Goal: Transaction & Acquisition: Purchase product/service

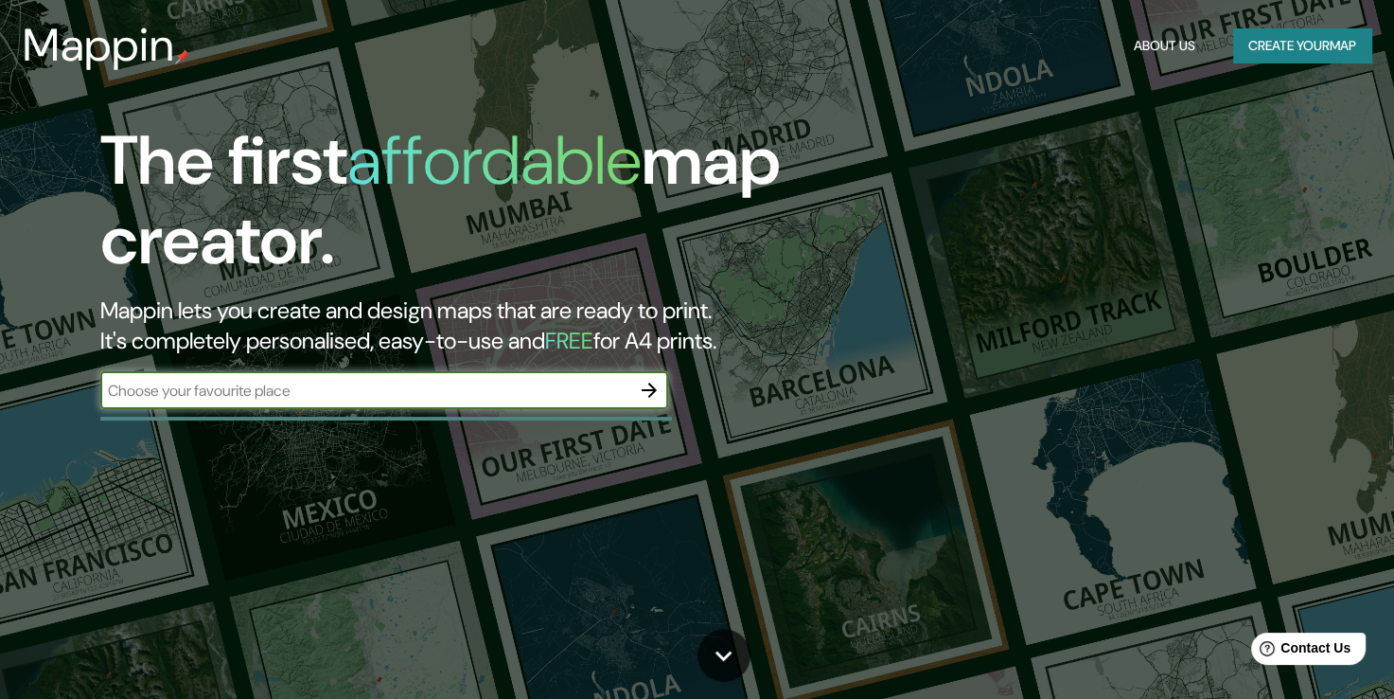
click at [516, 374] on div "​" at bounding box center [384, 390] width 568 height 38
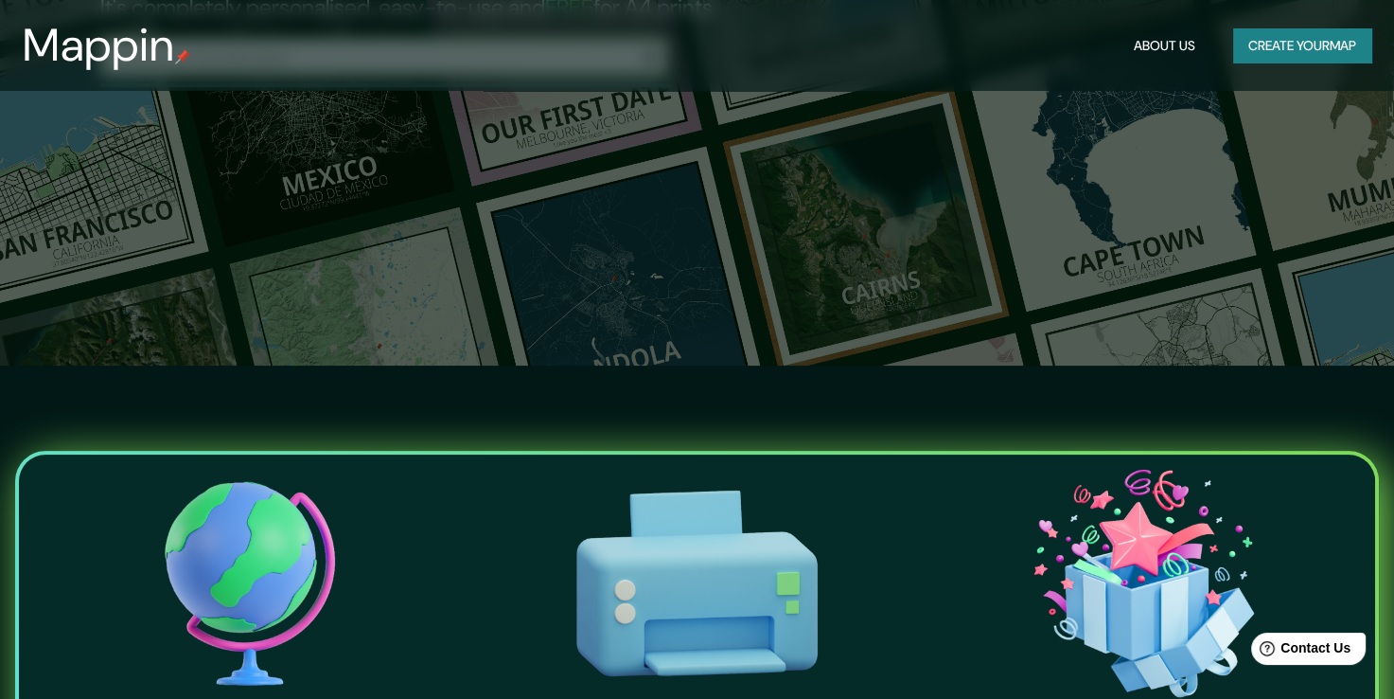
scroll to position [284, 0]
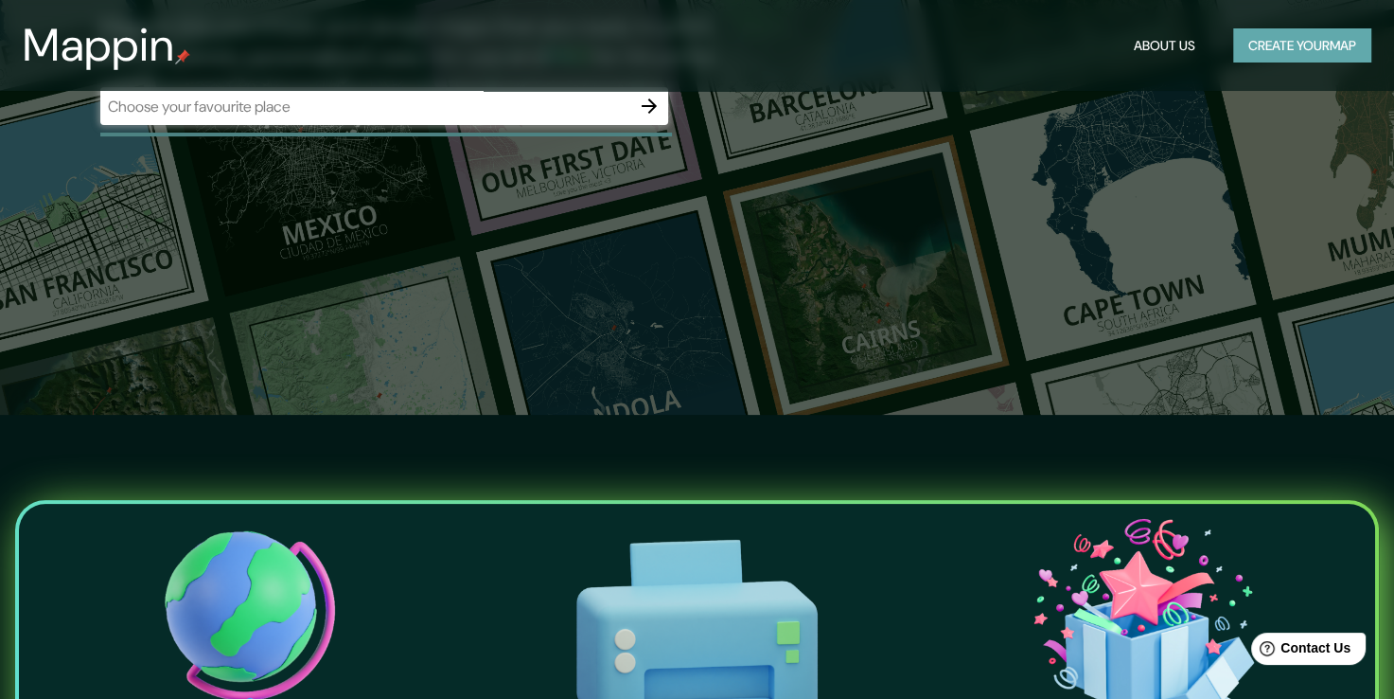
click at [1266, 43] on button "Create your map" at bounding box center [1302, 45] width 138 height 35
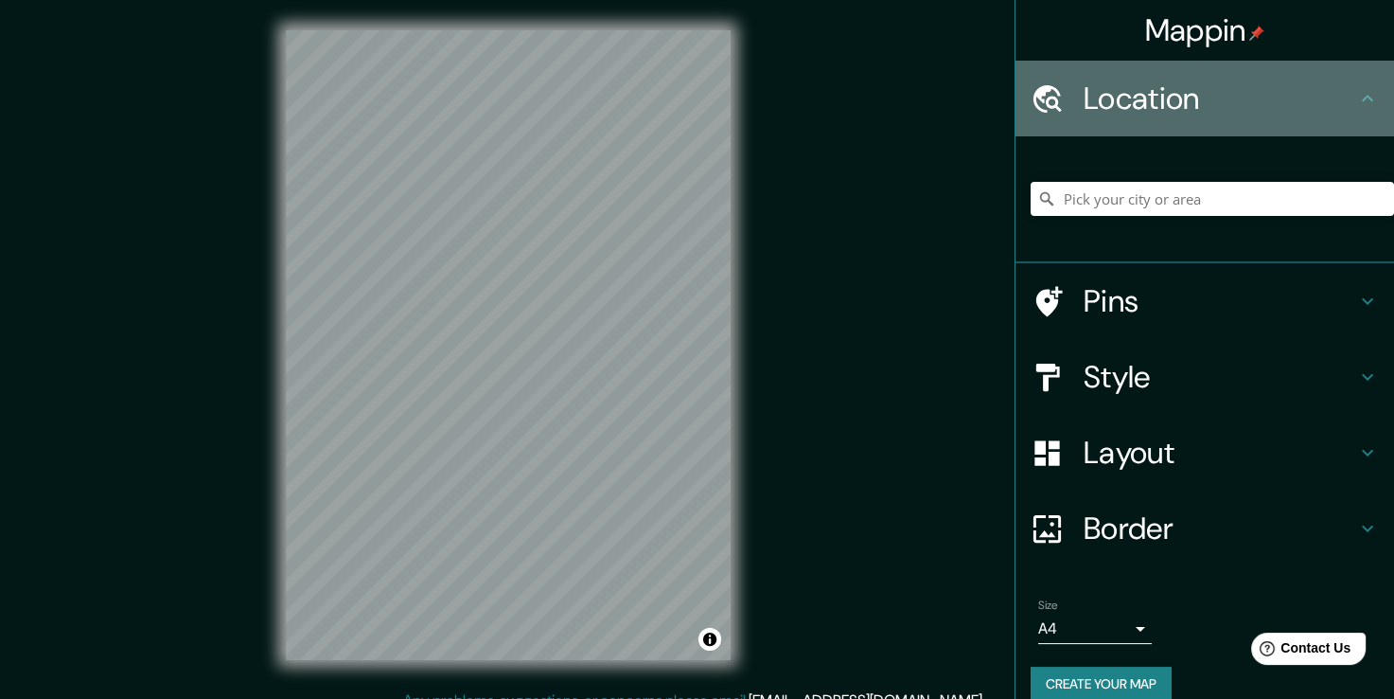
click at [1297, 102] on h4 "Location" at bounding box center [1220, 99] width 273 height 38
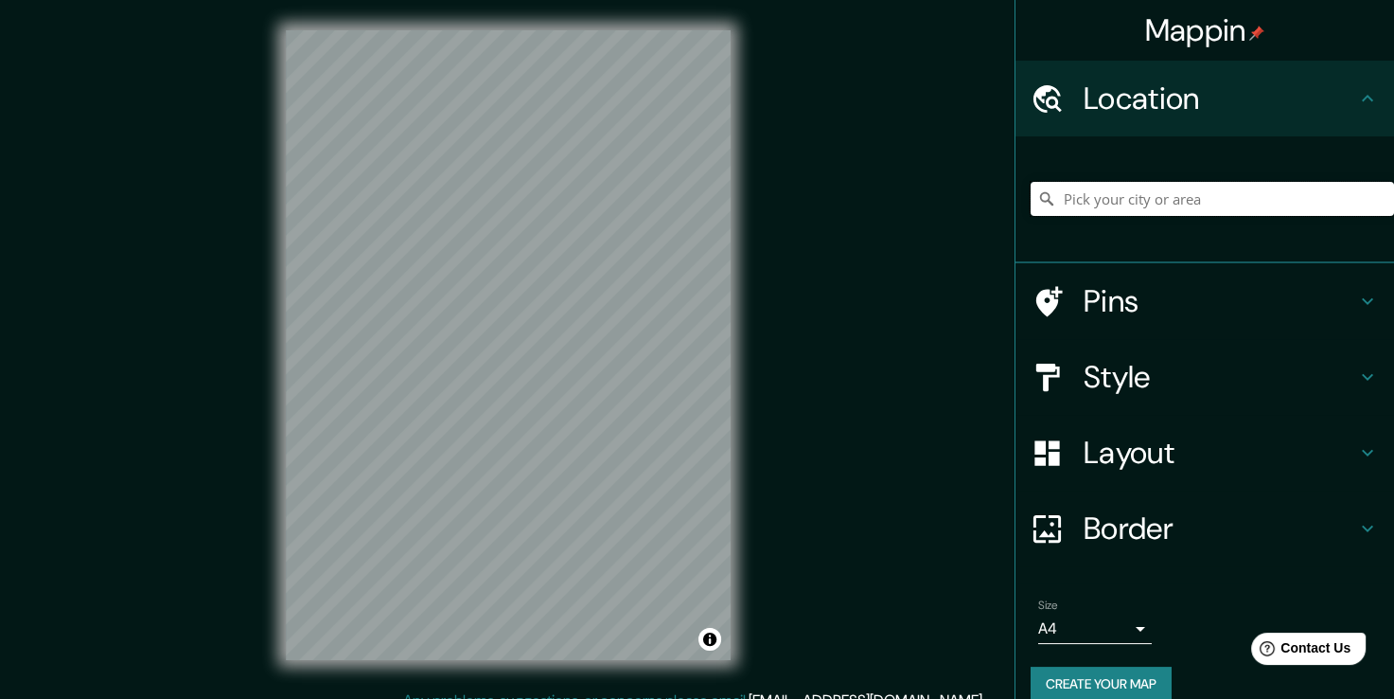
click at [1311, 206] on input "Pick your city or area" at bounding box center [1212, 199] width 363 height 34
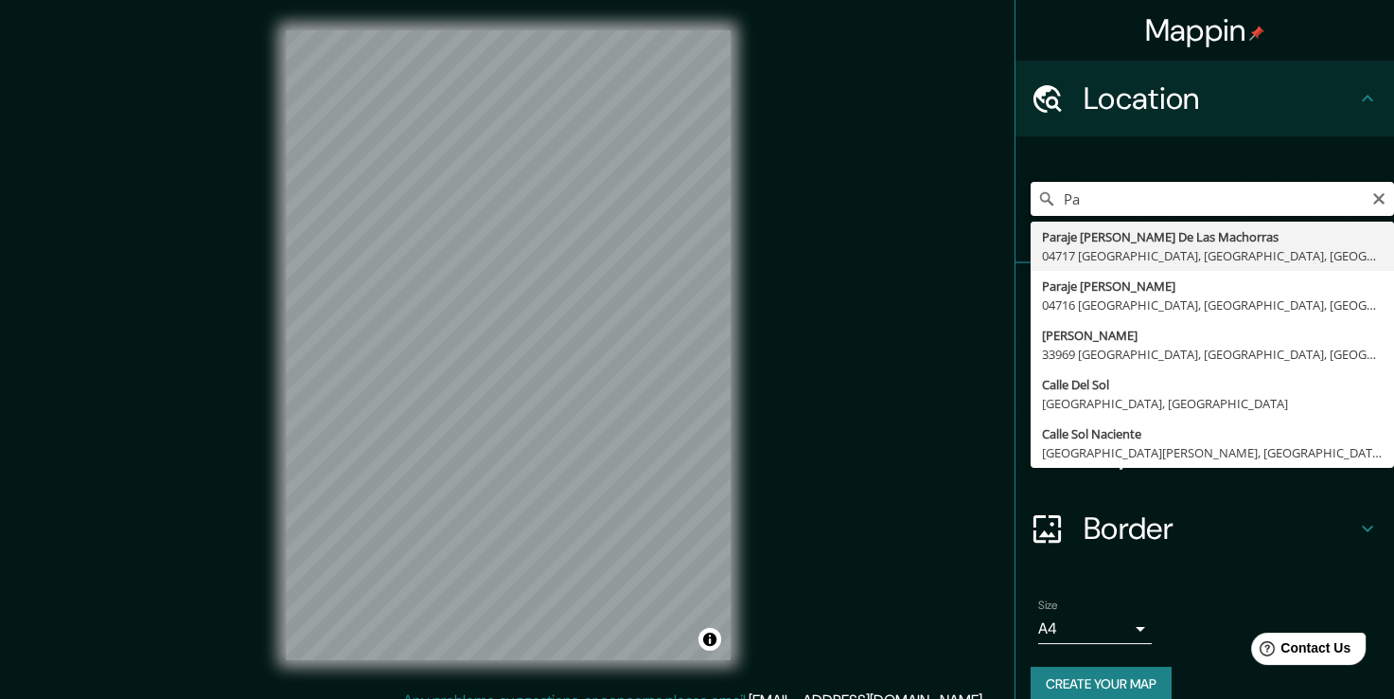
type input "P"
click at [1200, 198] on input "[STREET_ADDRESS][PERSON_NAME]" at bounding box center [1212, 199] width 363 height 34
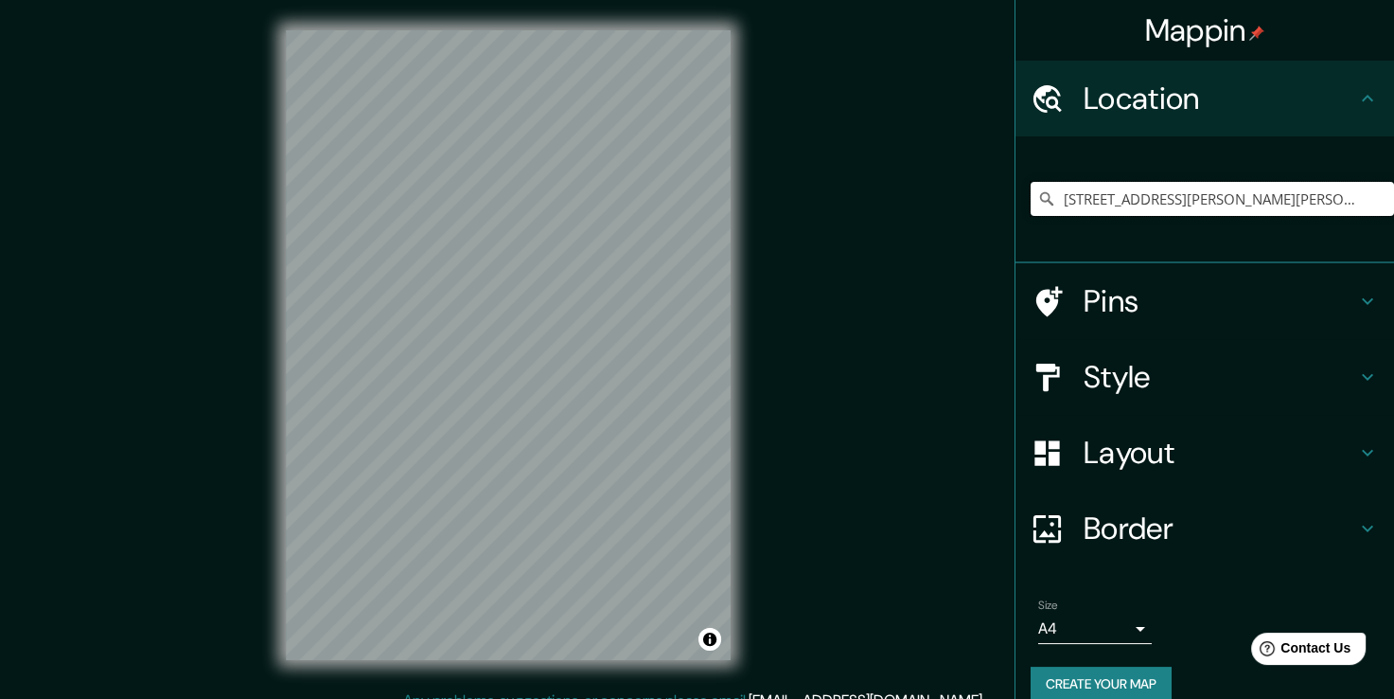
type input "[STREET_ADDRESS][PERSON_NAME][PERSON_NAME]"
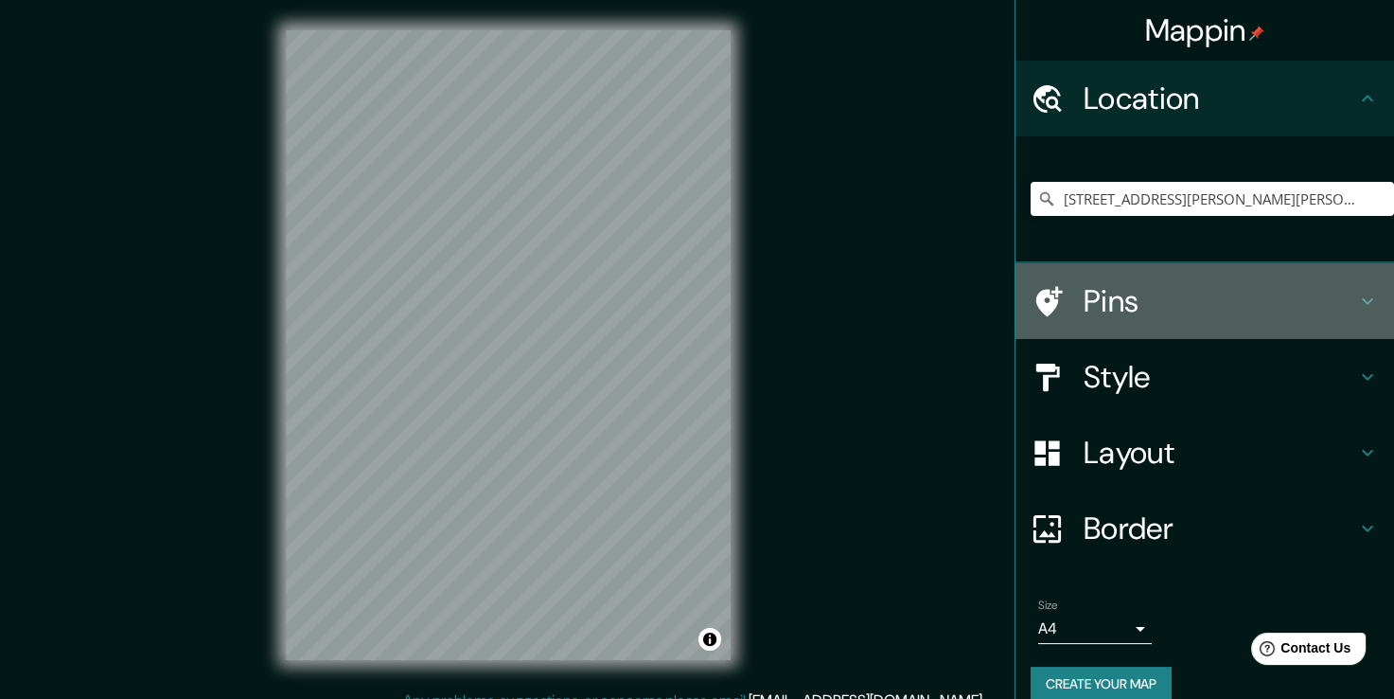
click at [1041, 292] on icon at bounding box center [1049, 301] width 27 height 30
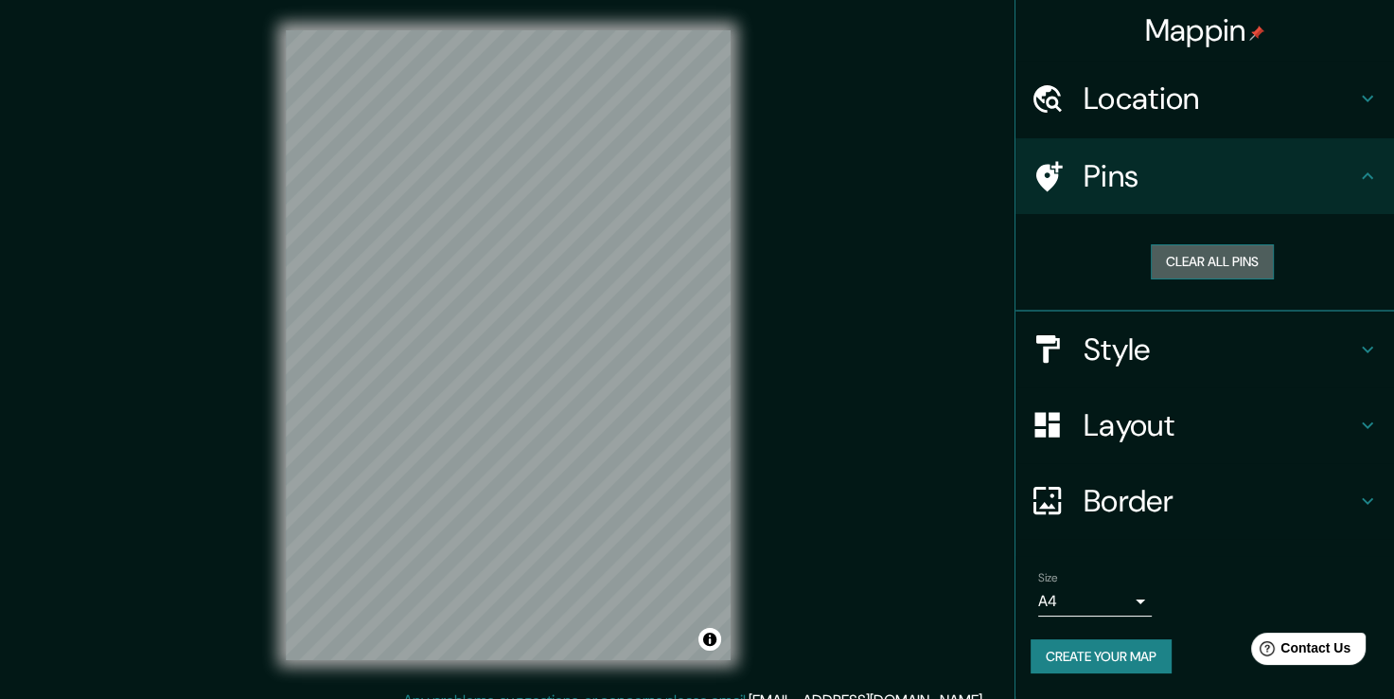
click at [1213, 263] on button "Clear all pins" at bounding box center [1212, 261] width 123 height 35
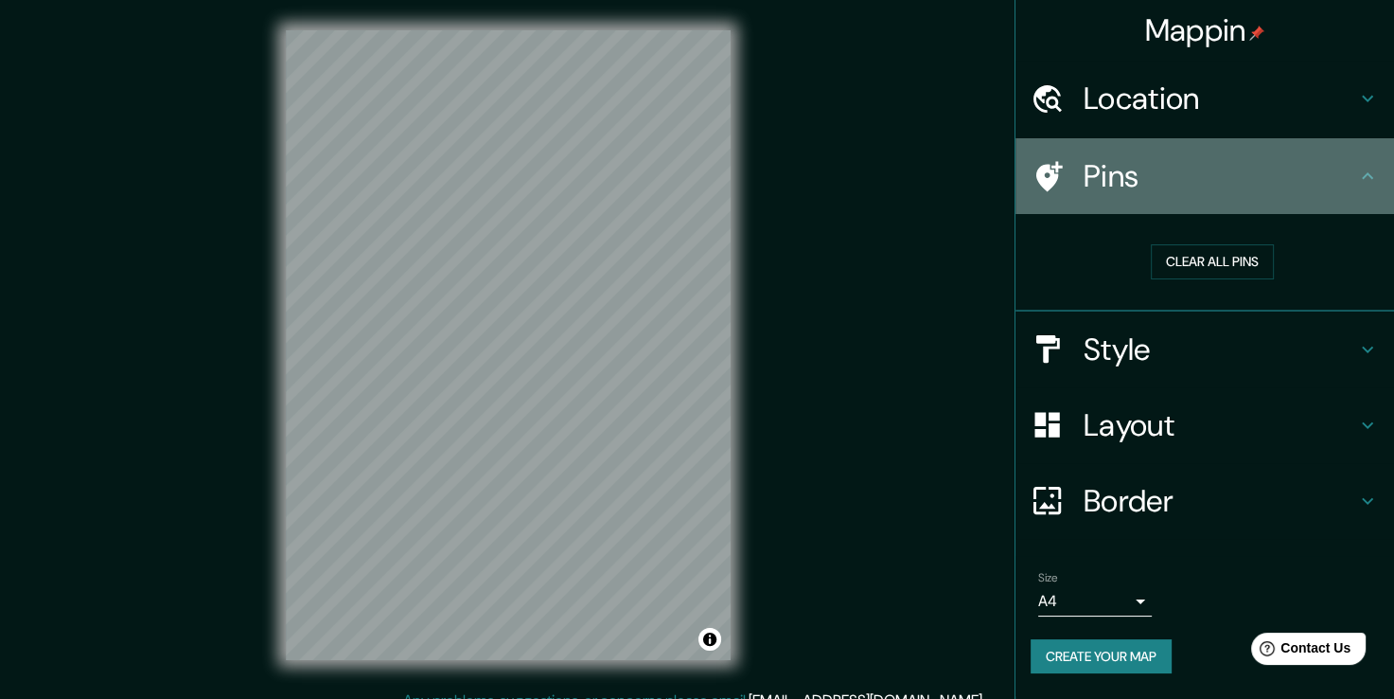
click at [1081, 178] on div at bounding box center [1057, 176] width 53 height 33
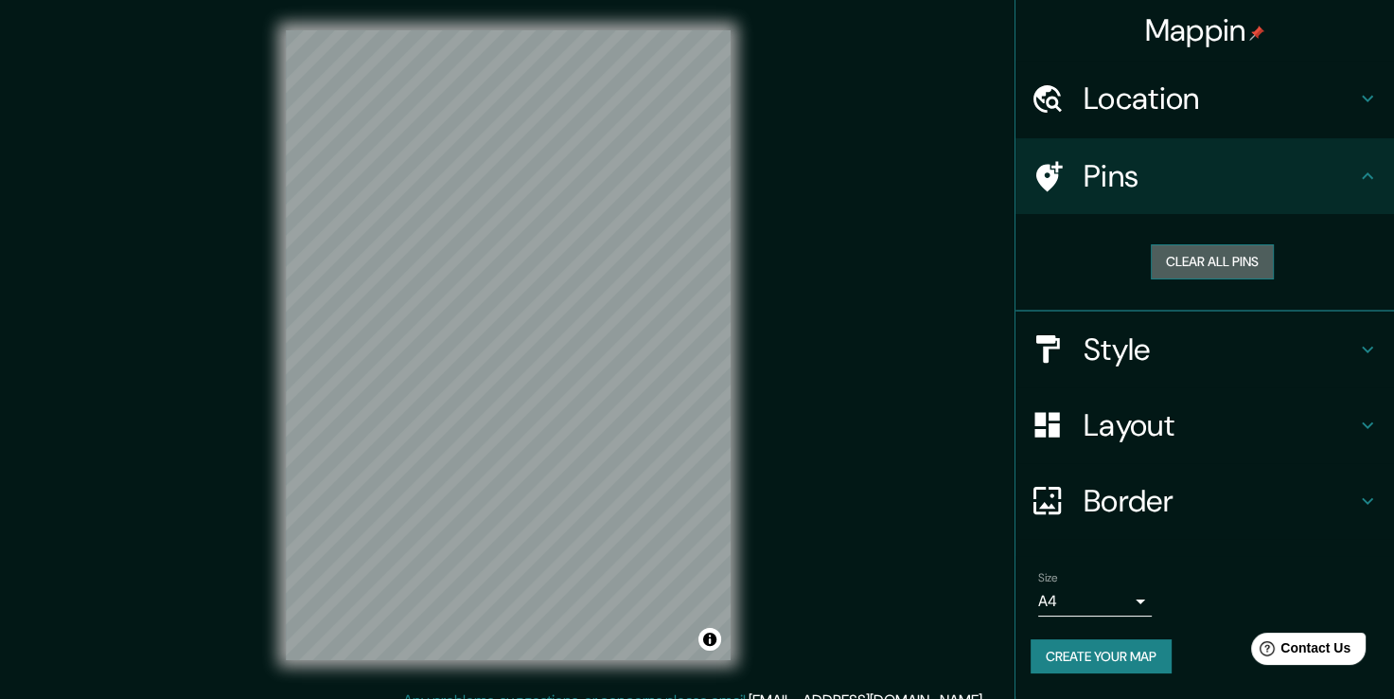
click at [1188, 252] on button "Clear all pins" at bounding box center [1212, 261] width 123 height 35
click at [1174, 350] on h4 "Style" at bounding box center [1220, 349] width 273 height 38
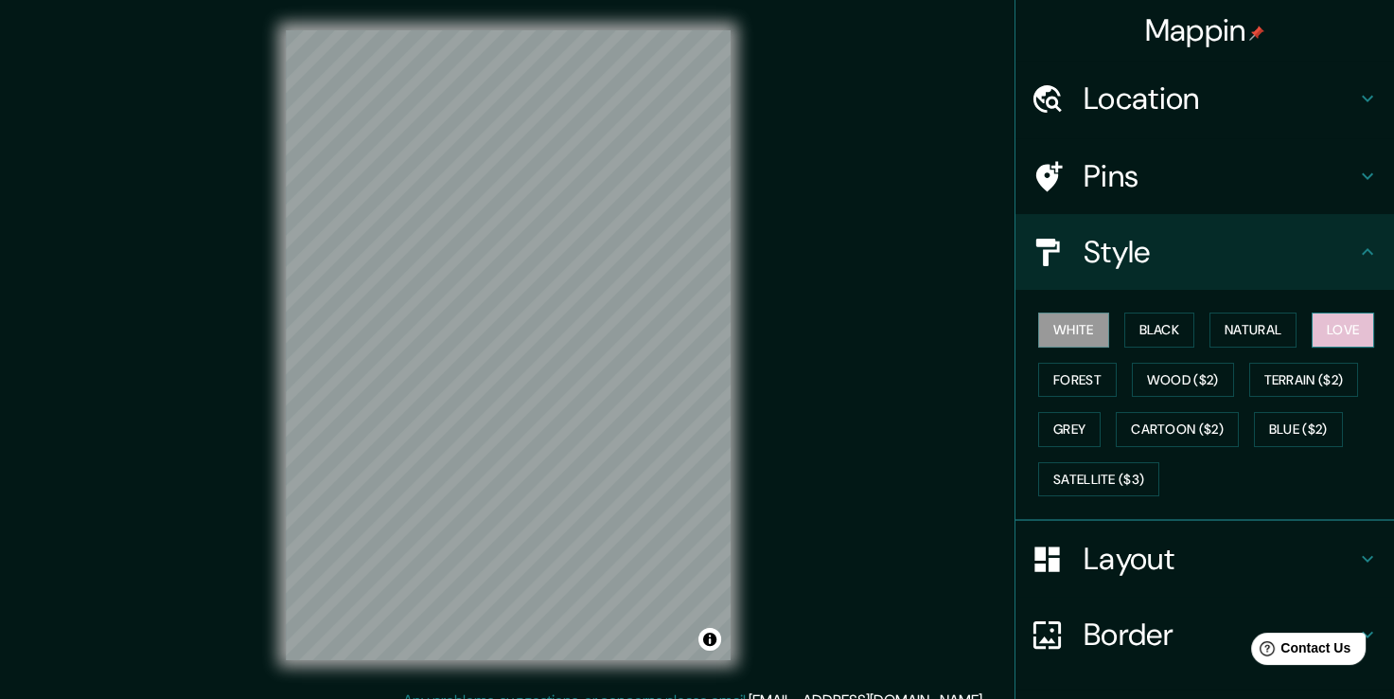
click at [1346, 330] on button "Love" at bounding box center [1343, 329] width 62 height 35
click at [1089, 381] on button "Forest" at bounding box center [1077, 380] width 79 height 35
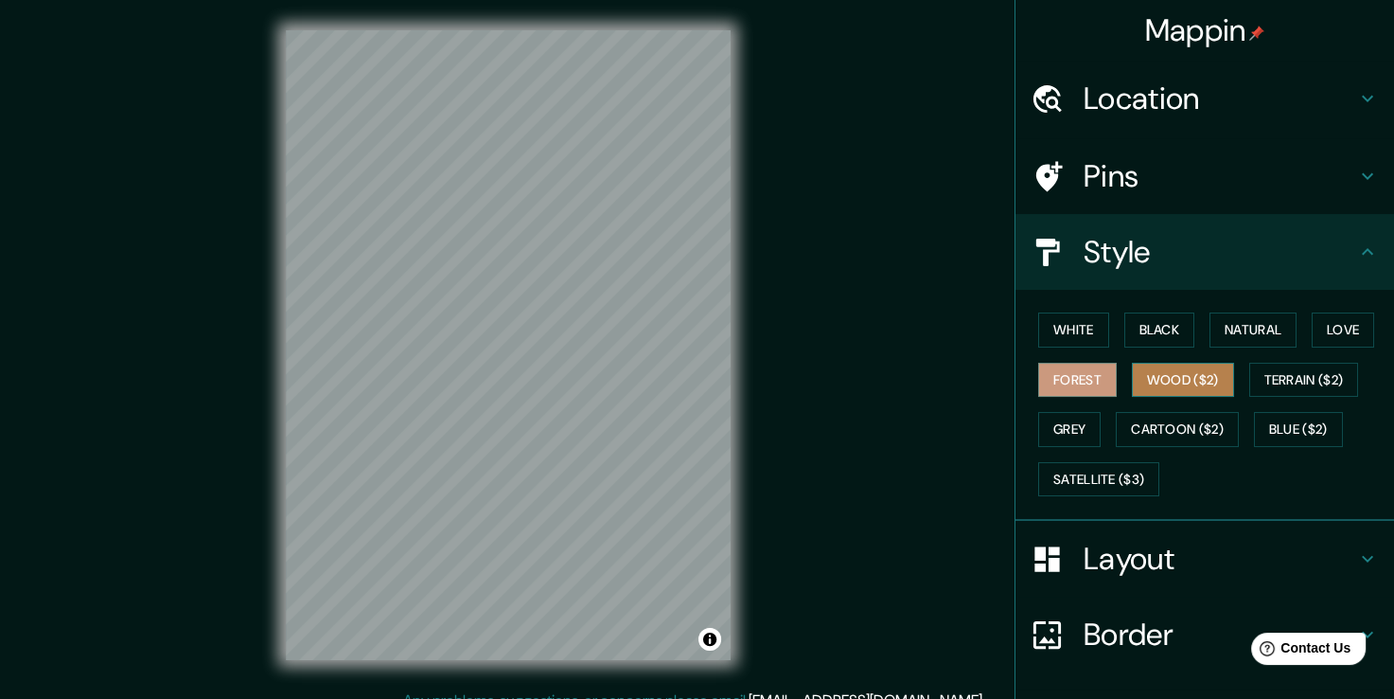
click at [1157, 381] on button "Wood ($2)" at bounding box center [1183, 380] width 102 height 35
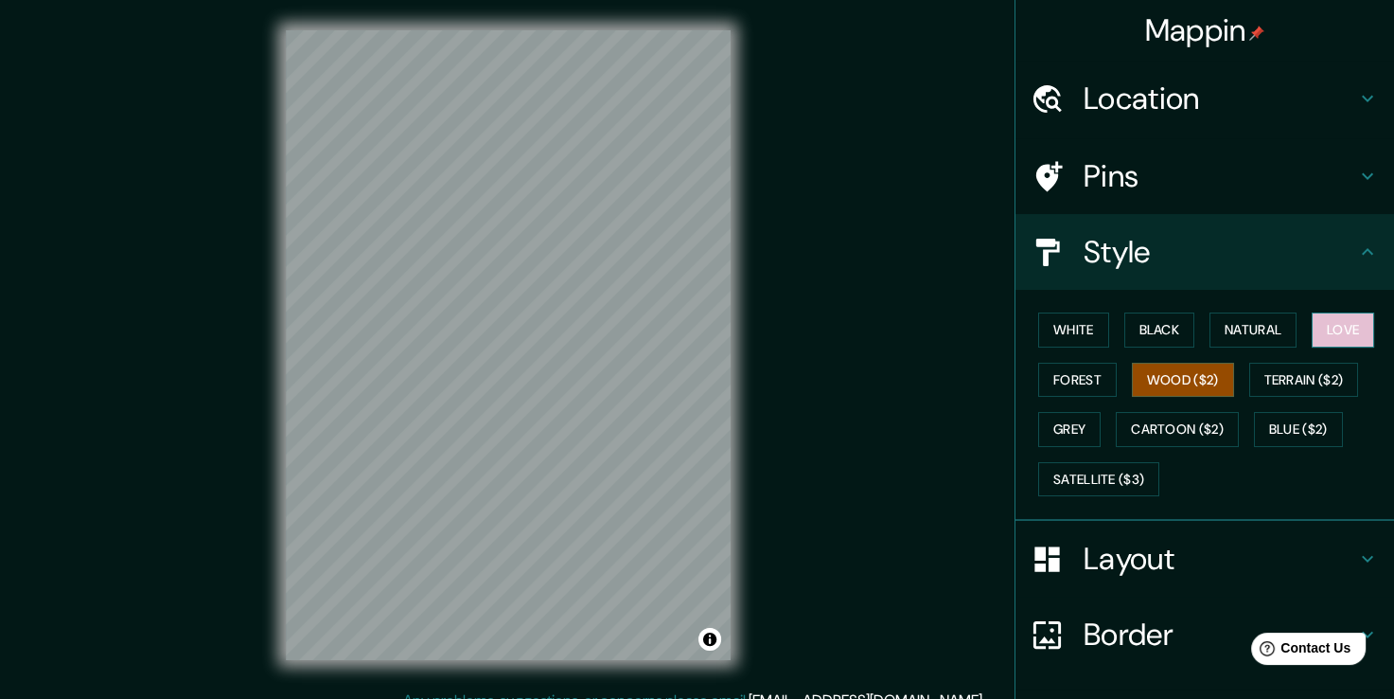
click at [1317, 330] on button "Love" at bounding box center [1343, 329] width 62 height 35
click at [1311, 426] on button "Blue ($2)" at bounding box center [1298, 429] width 89 height 35
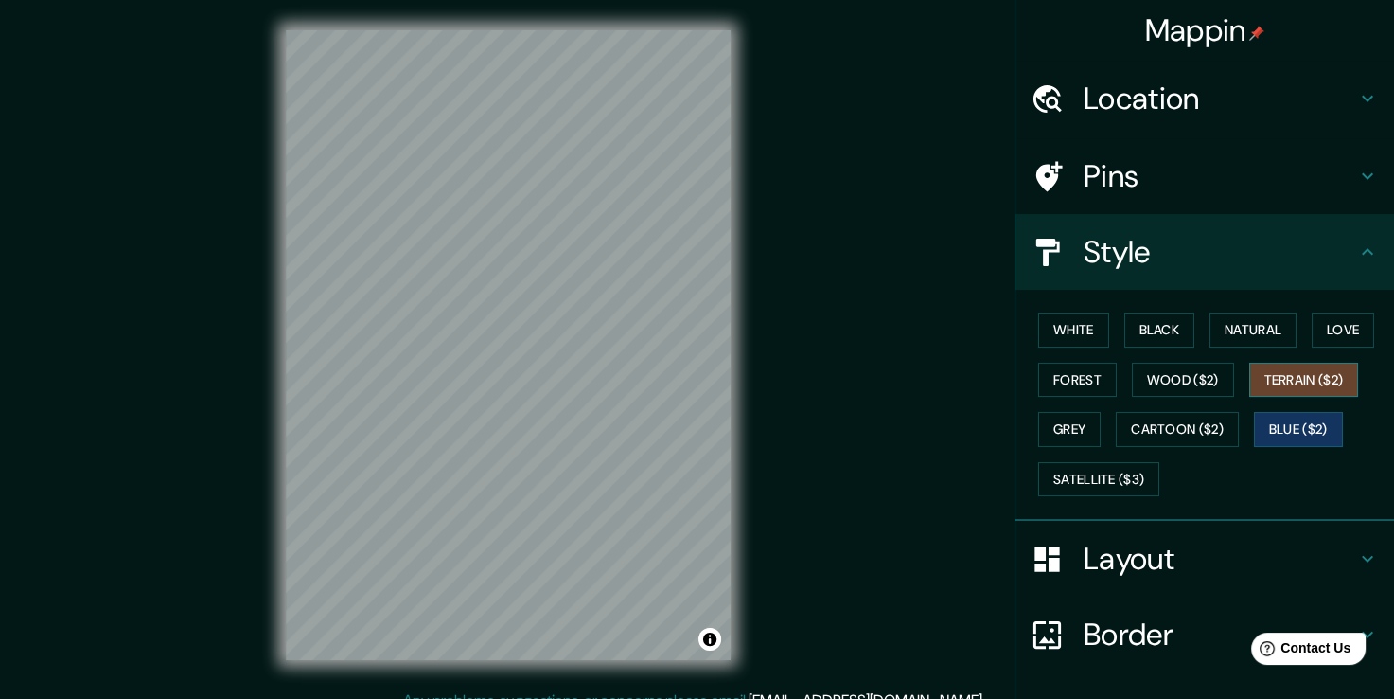
click at [1298, 371] on button "Terrain ($2)" at bounding box center [1304, 380] width 110 height 35
click at [1187, 386] on button "Wood ($2)" at bounding box center [1183, 380] width 102 height 35
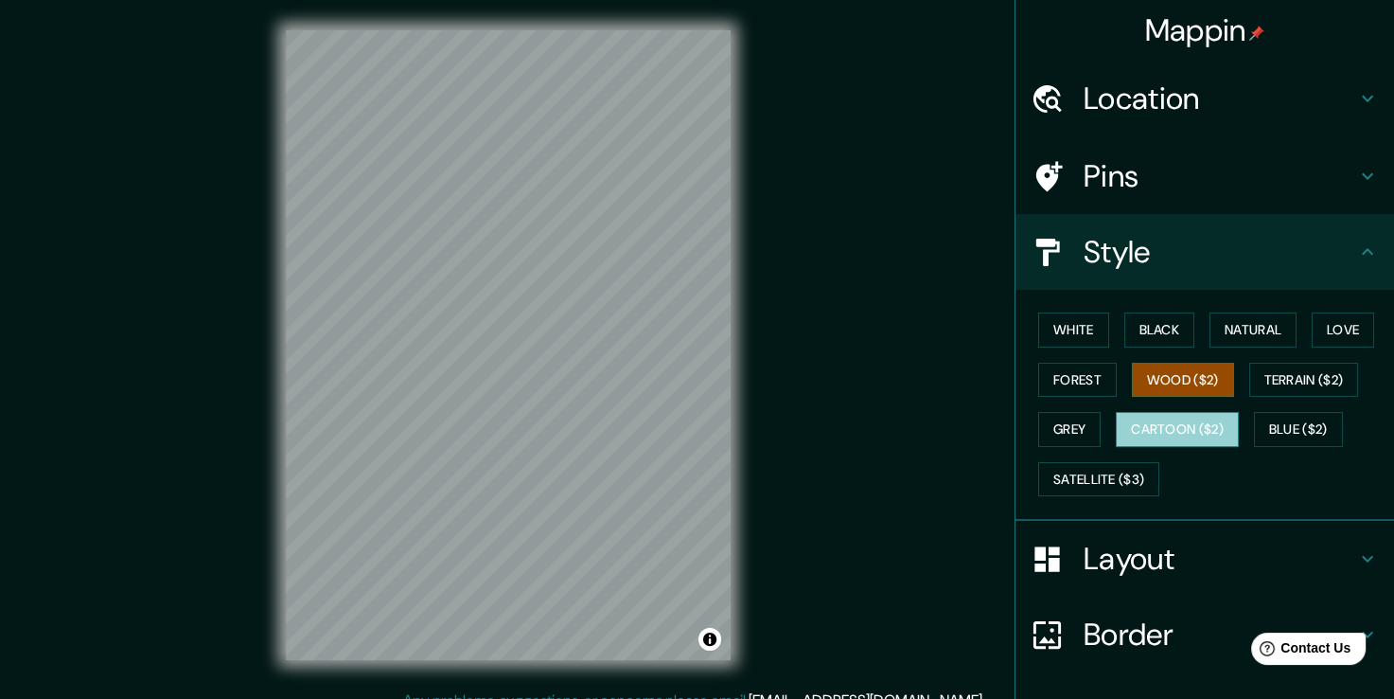
click at [1199, 434] on button "Cartoon ($2)" at bounding box center [1177, 429] width 123 height 35
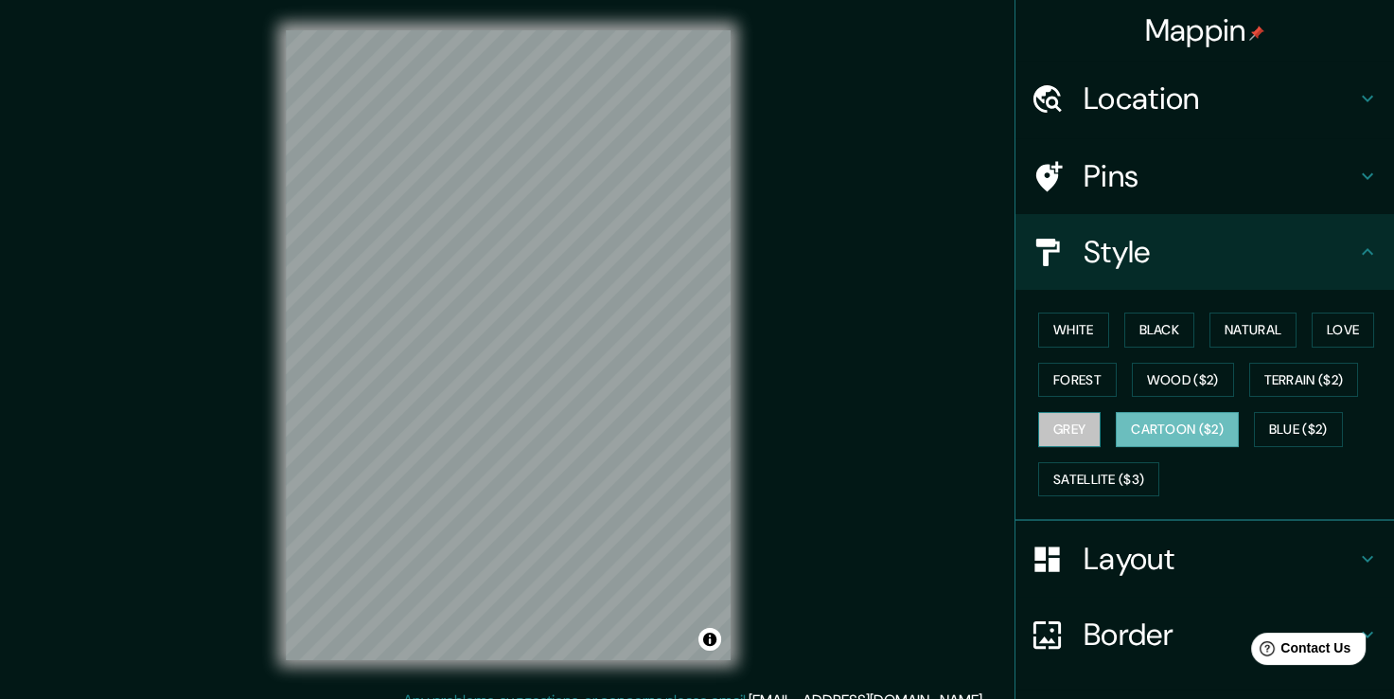
click at [1055, 430] on button "Grey" at bounding box center [1069, 429] width 62 height 35
click at [1056, 386] on button "Forest" at bounding box center [1077, 380] width 79 height 35
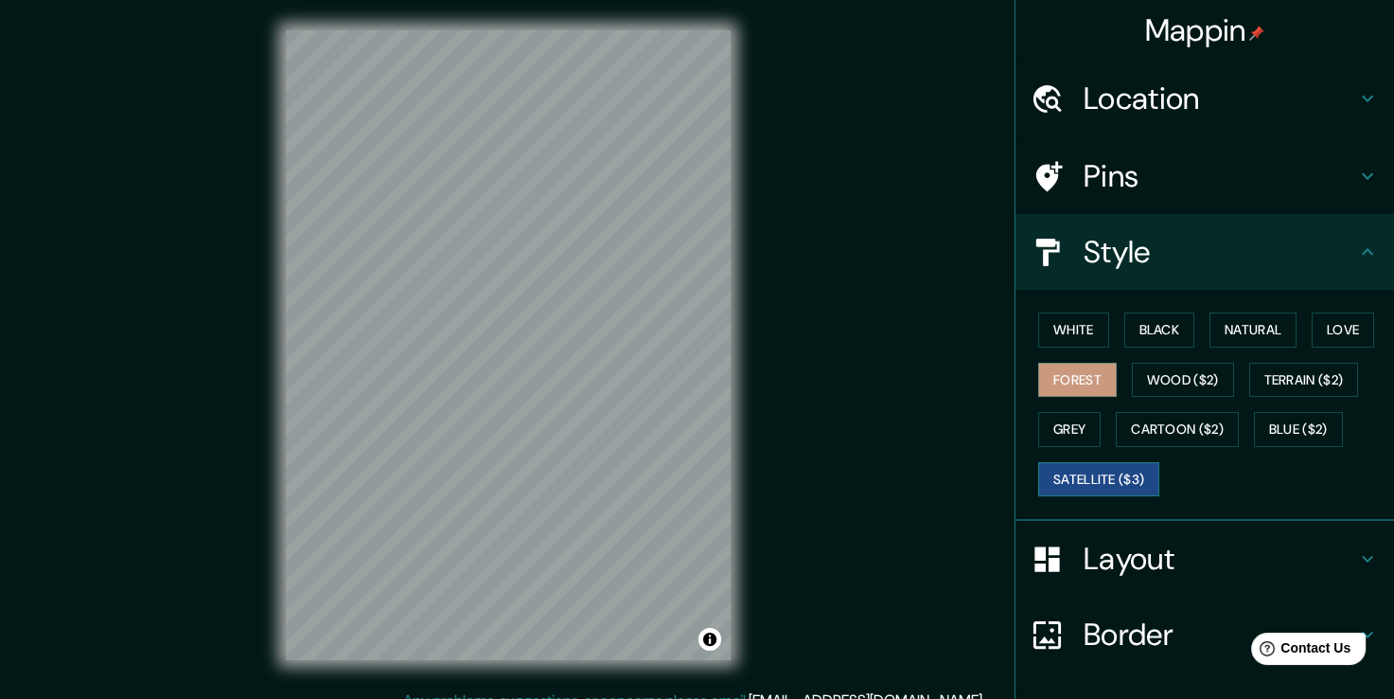
click at [1087, 465] on button "Satellite ($3)" at bounding box center [1098, 479] width 121 height 35
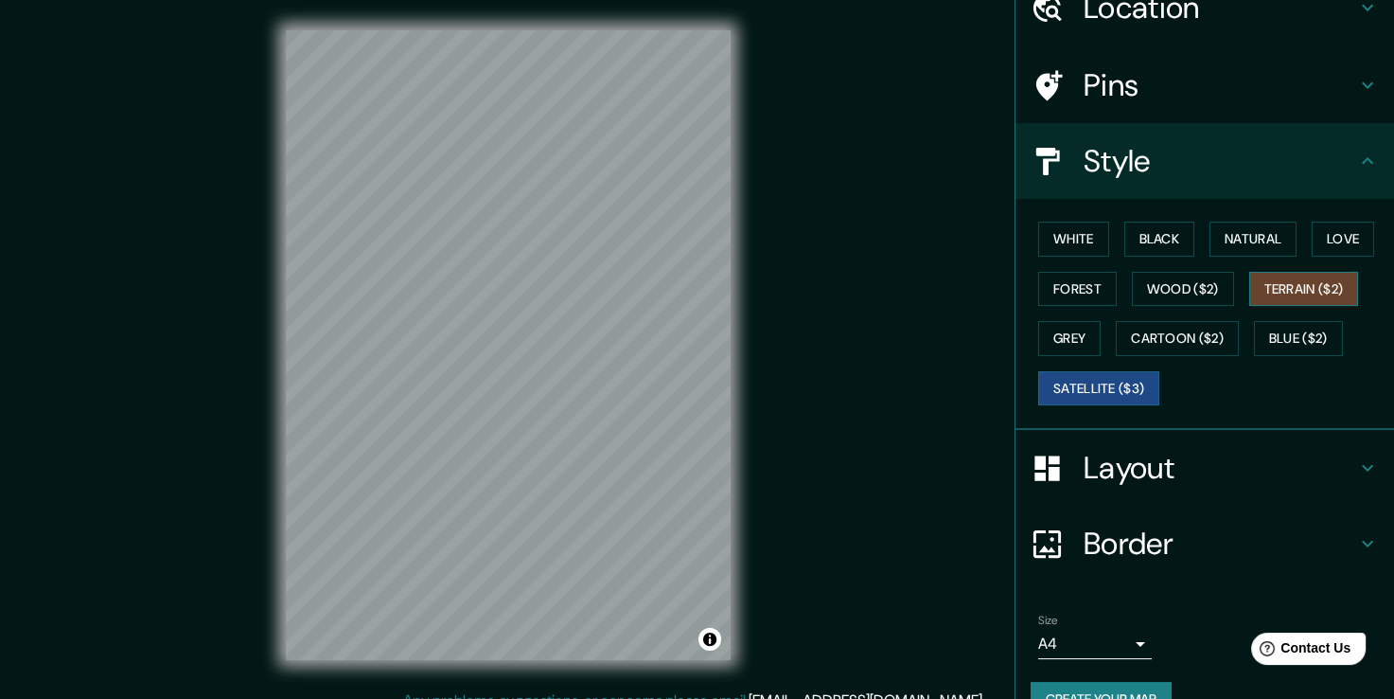
scroll to position [95, 0]
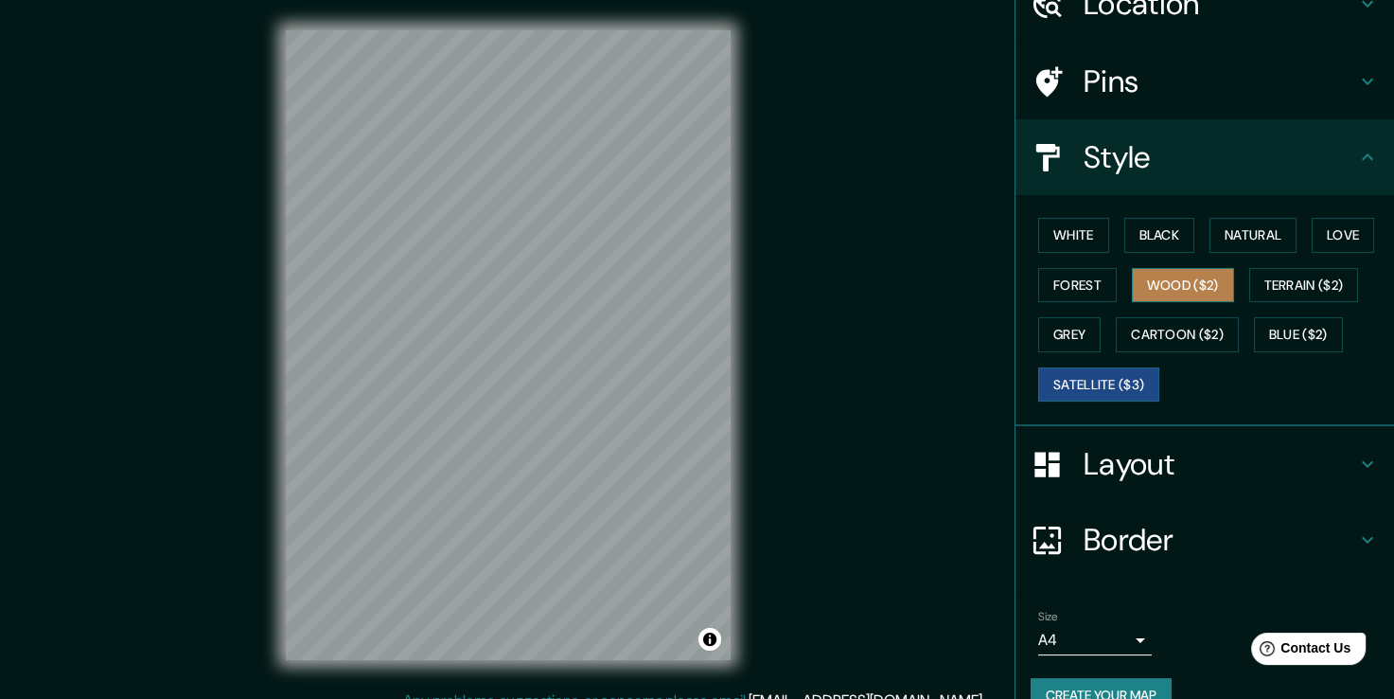
click at [1159, 294] on button "Wood ($2)" at bounding box center [1183, 285] width 102 height 35
click at [1185, 468] on h4 "Layout" at bounding box center [1220, 464] width 273 height 38
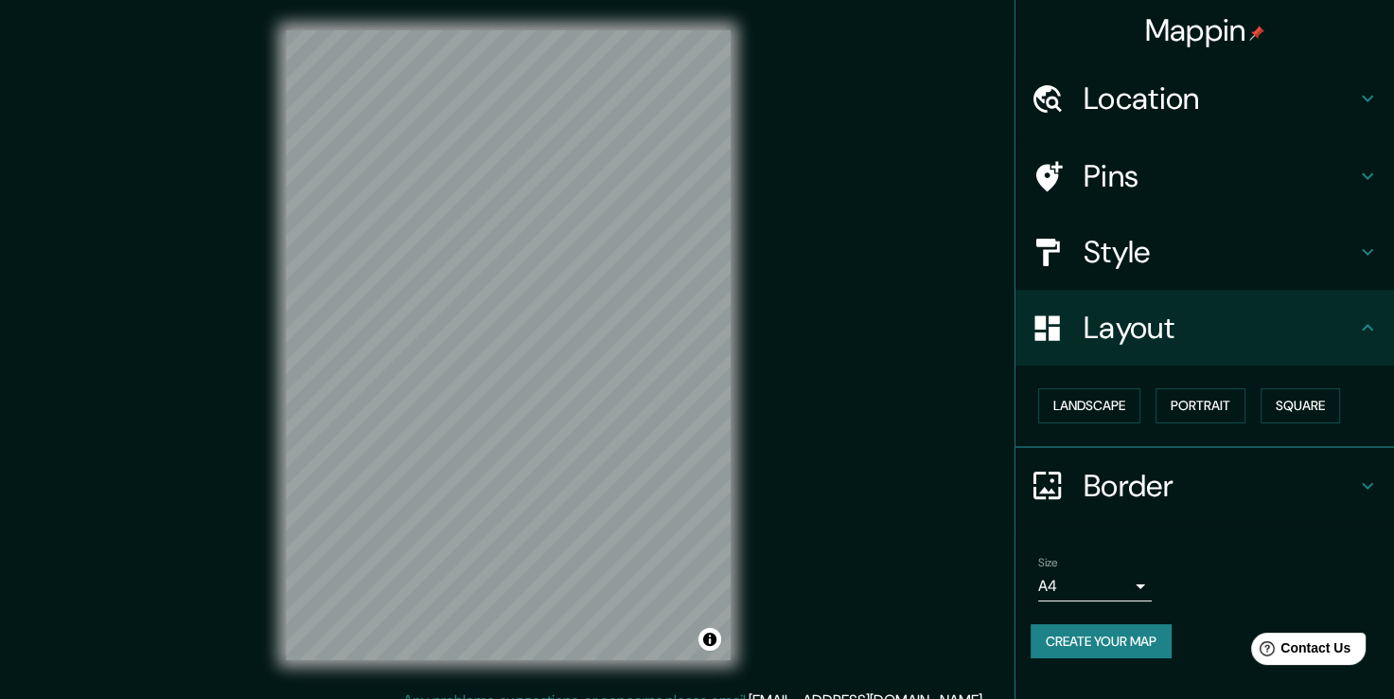
scroll to position [0, 0]
click at [1093, 400] on button "Landscape" at bounding box center [1089, 405] width 102 height 35
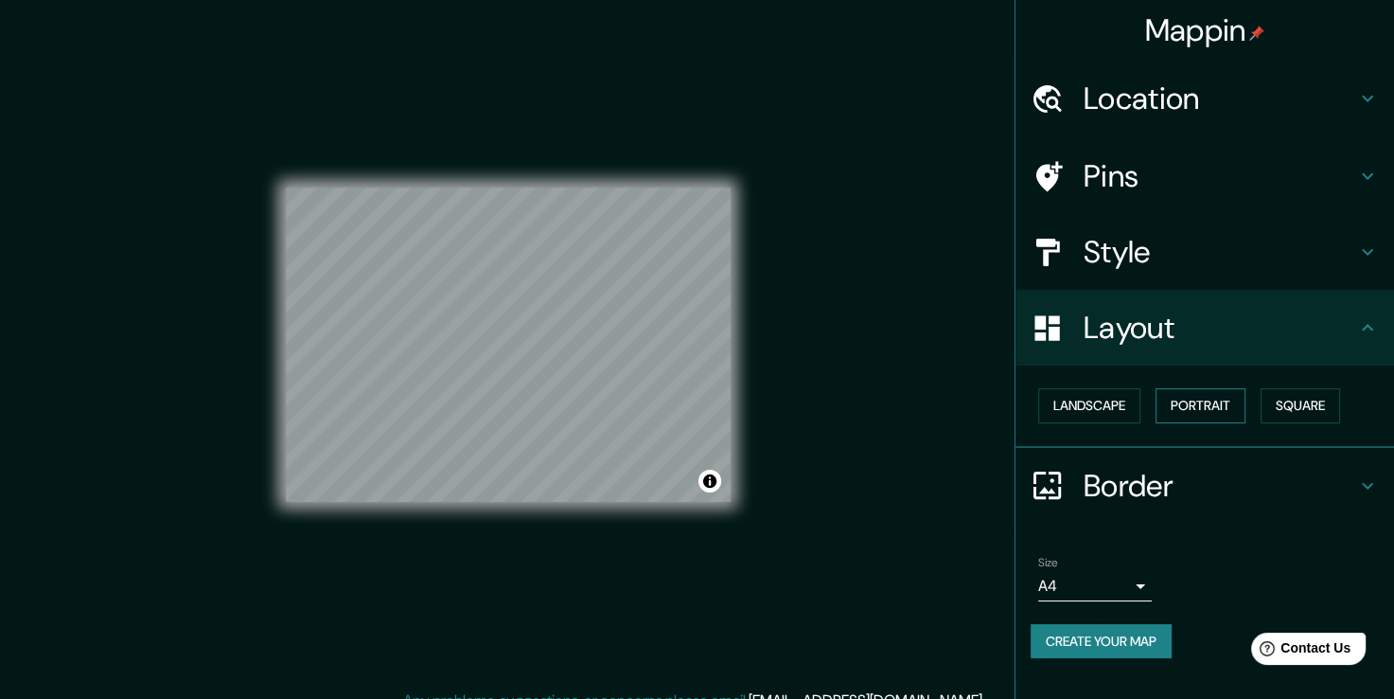
click at [1181, 402] on button "Portrait" at bounding box center [1201, 405] width 90 height 35
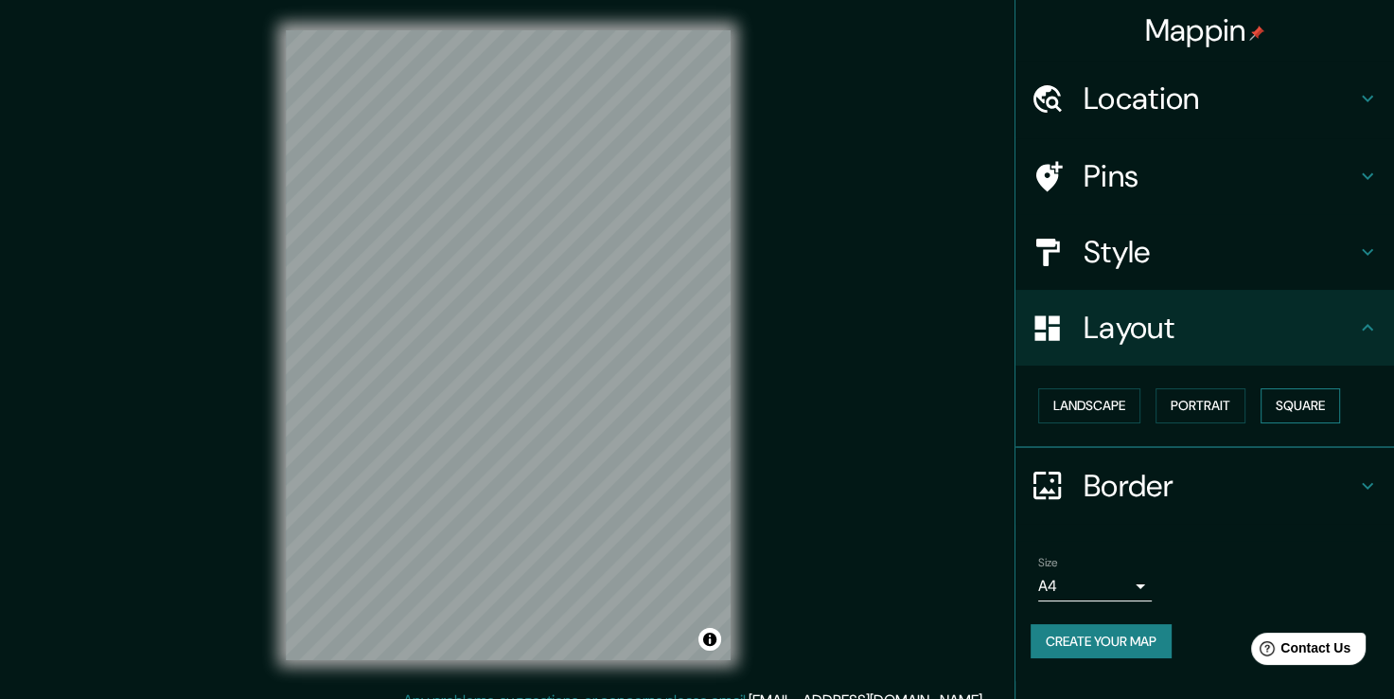
click at [1332, 399] on button "Square" at bounding box center [1301, 405] width 80 height 35
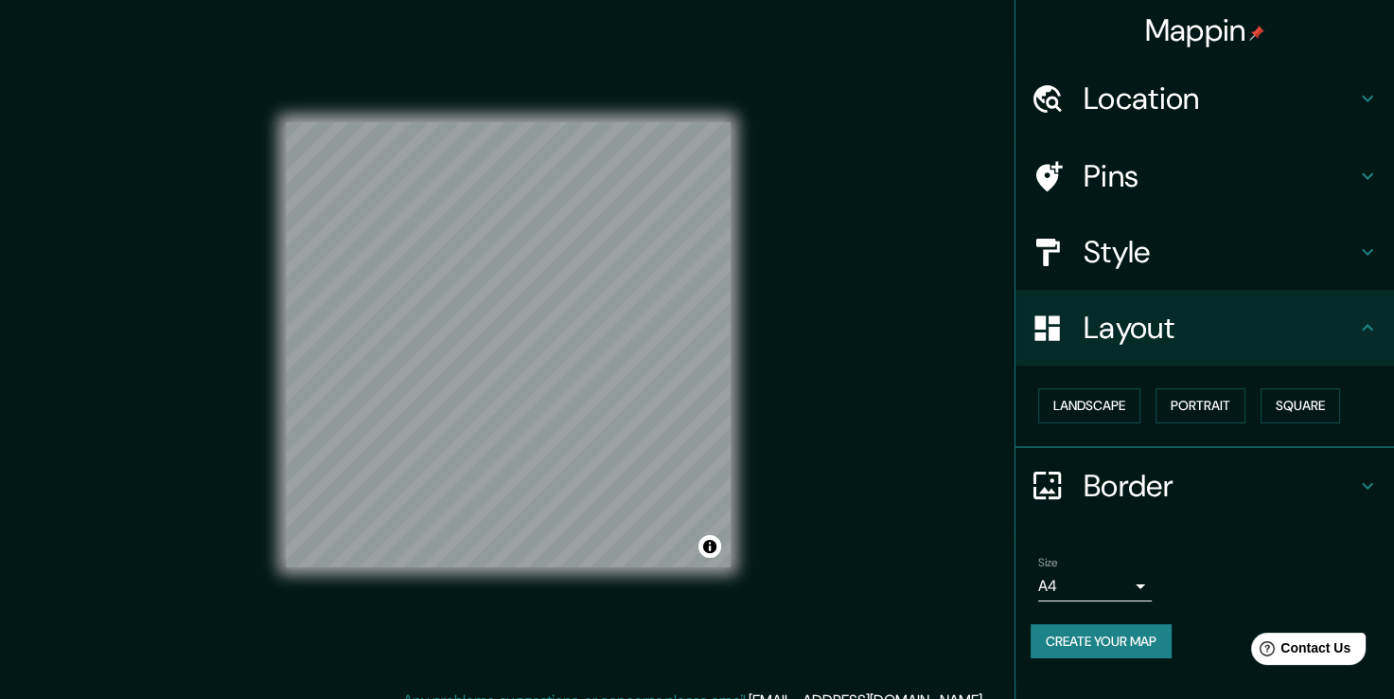
scroll to position [21, 0]
